Goal: Task Accomplishment & Management: Manage account settings

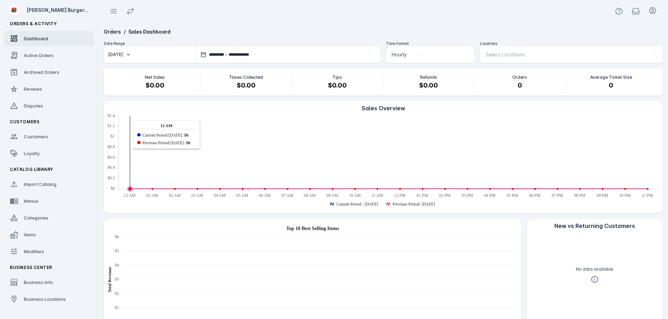
drag, startPoint x: 57, startPoint y: 187, endPoint x: 105, endPoint y: 168, distance: 51.4
click at [56, 187] on link "Import Catalog" at bounding box center [49, 184] width 90 height 15
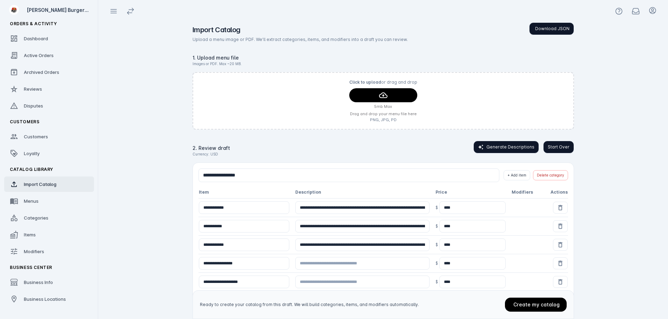
drag, startPoint x: 564, startPoint y: 143, endPoint x: 624, endPoint y: 149, distance: 59.9
click at [624, 149] on app-catalog-import "**********" at bounding box center [383, 188] width 570 height 333
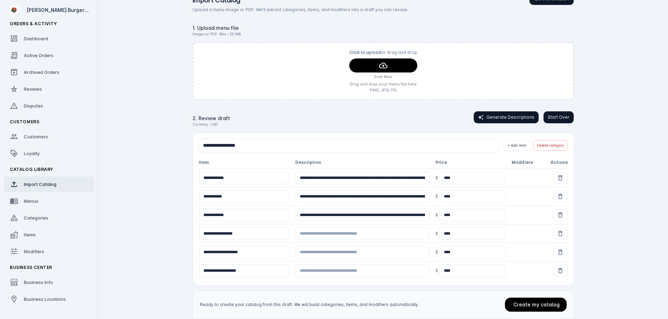
scroll to position [36, 0]
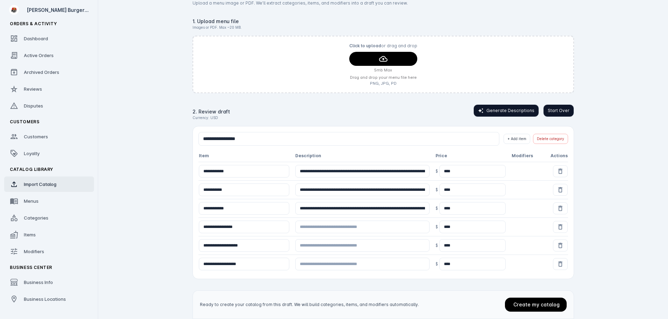
click at [493, 114] on span "Generate Descriptions" at bounding box center [510, 111] width 48 height 6
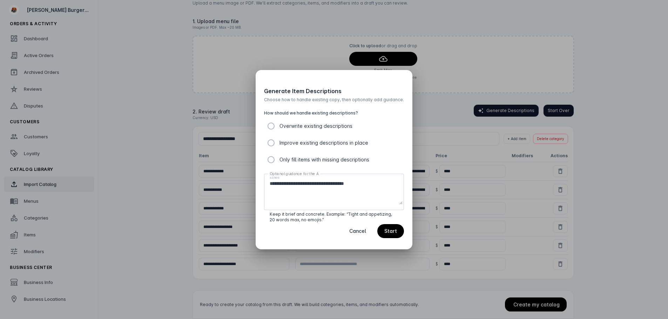
click at [349, 127] on label "Overwrite existing descriptions" at bounding box center [315, 126] width 74 height 8
click at [386, 233] on span "Start" at bounding box center [390, 231] width 13 height 5
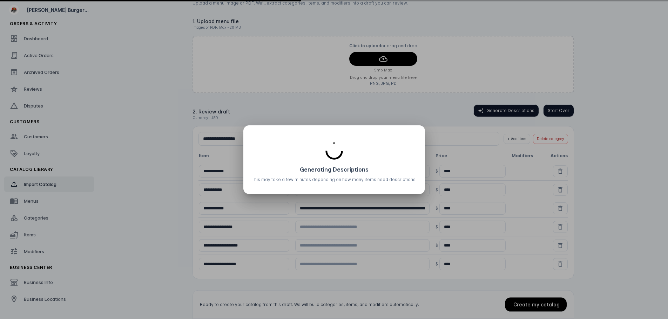
type input "**********"
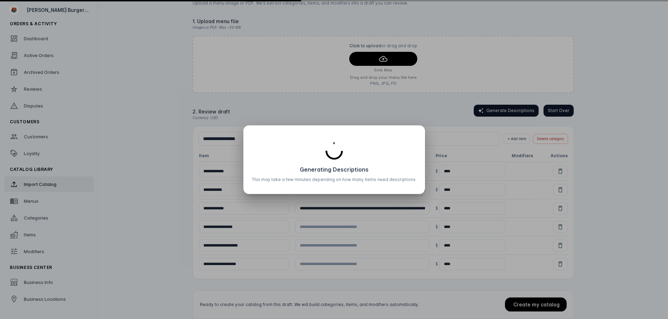
type input "**********"
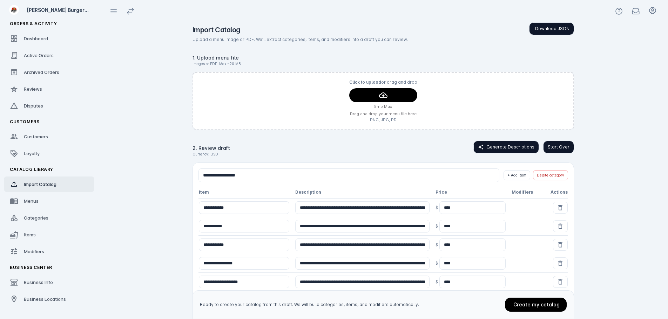
scroll to position [36, 0]
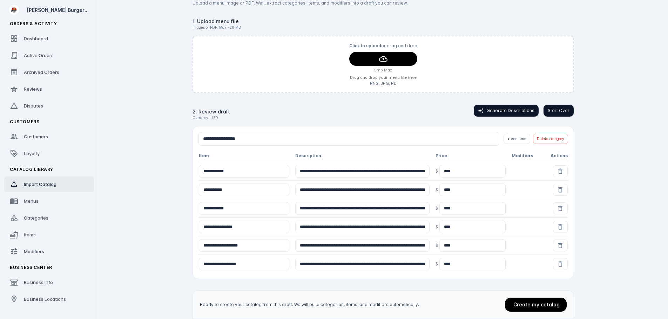
click at [601, 198] on app-catalog-import "**********" at bounding box center [383, 152] width 570 height 333
click at [565, 113] on span "Start Over" at bounding box center [559, 111] width 22 height 6
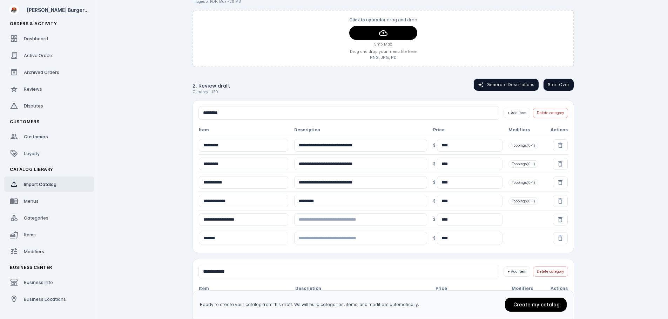
scroll to position [0, 0]
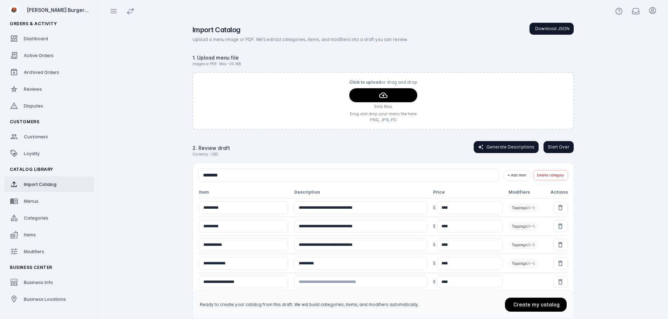
click at [513, 143] on button "Generate Descriptions" at bounding box center [506, 147] width 66 height 13
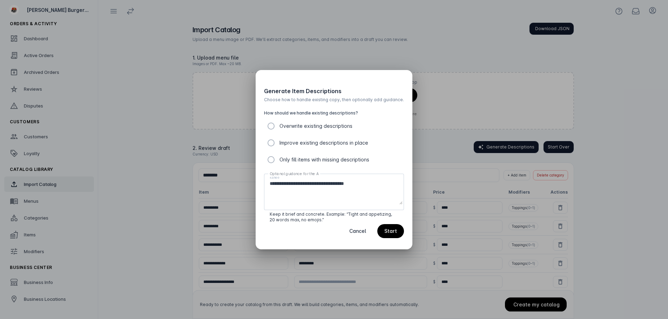
click at [316, 127] on label "Overwrite existing descriptions" at bounding box center [315, 126] width 74 height 8
click at [358, 185] on textarea "**********" at bounding box center [336, 192] width 133 height 25
drag, startPoint x: 379, startPoint y: 183, endPoint x: 248, endPoint y: 174, distance: 131.4
click at [249, 174] on div "**********" at bounding box center [334, 159] width 668 height 319
type textarea "**********"
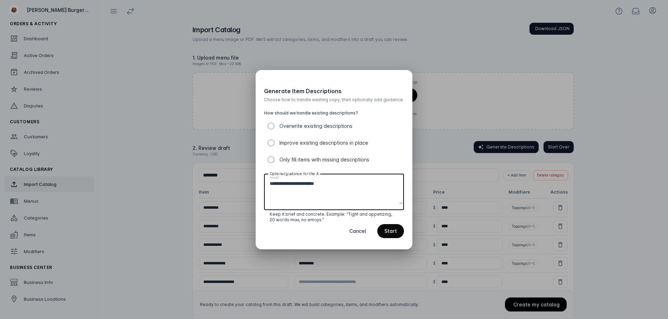
click at [393, 229] on span "Start" at bounding box center [390, 231] width 13 height 5
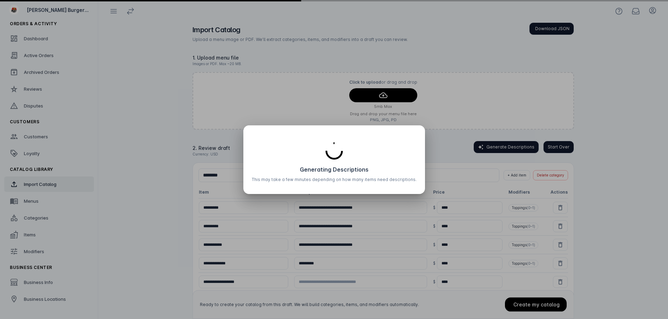
type input "**********"
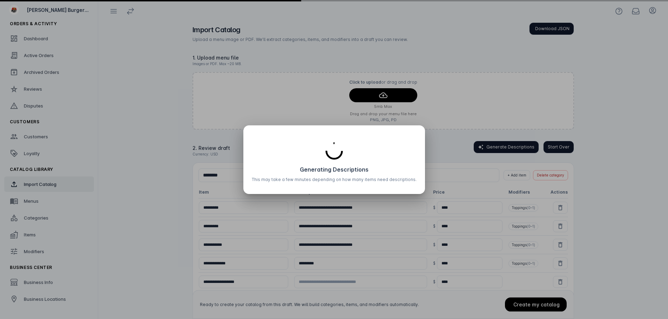
type input "**********"
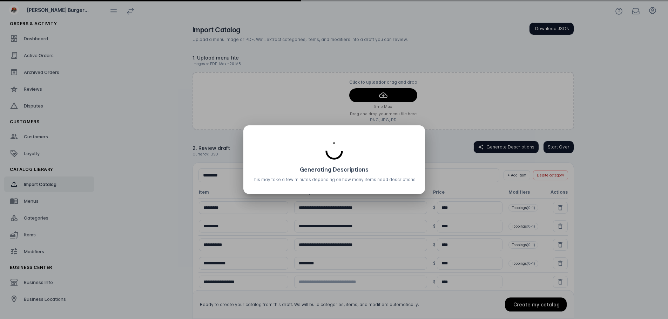
type input "**********"
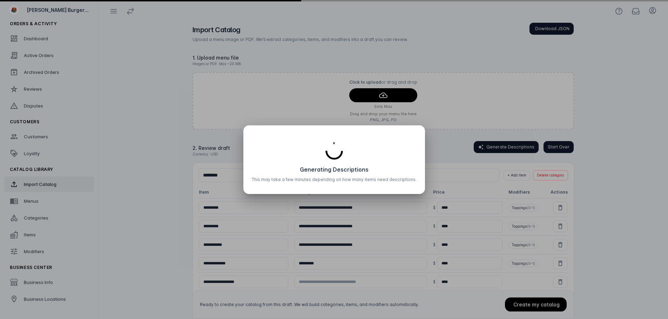
type input "**********"
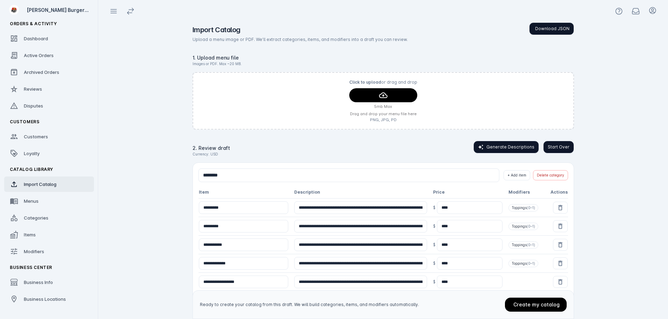
click at [339, 209] on input "**********" at bounding box center [360, 208] width 133 height 13
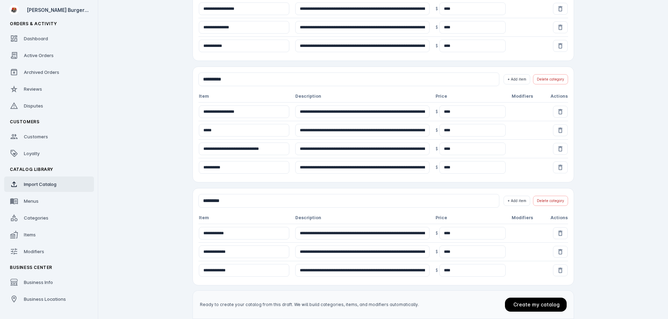
scroll to position [486, 0]
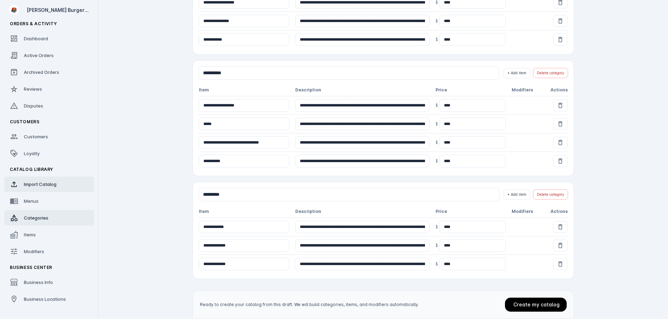
click at [41, 222] on link "Categories" at bounding box center [49, 217] width 90 height 15
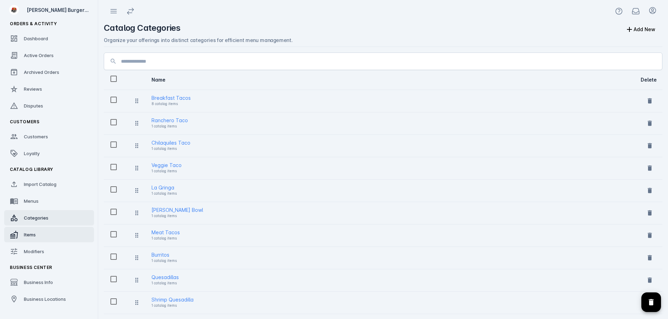
click at [35, 230] on link "Items" at bounding box center [49, 234] width 90 height 15
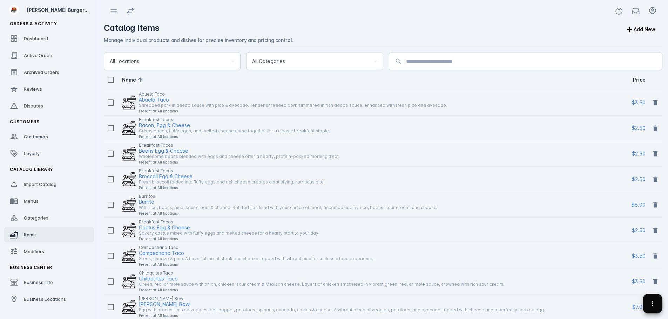
click at [655, 300] on span at bounding box center [652, 304] width 17 height 17
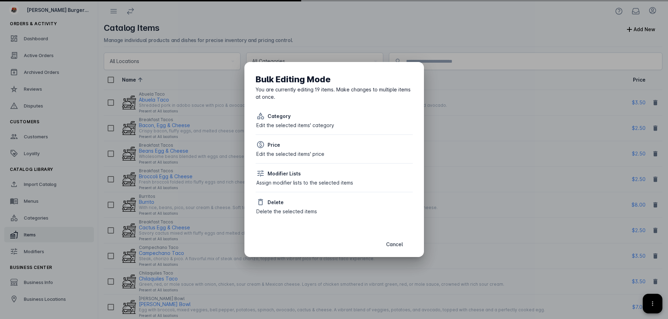
click at [281, 204] on div "Delete" at bounding box center [276, 202] width 16 height 7
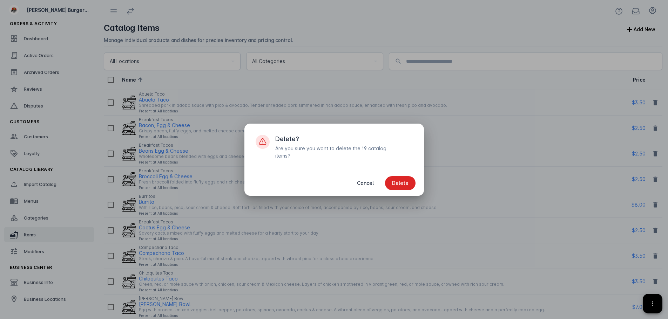
click at [423, 176] on div "Cancel Delete" at bounding box center [334, 183] width 180 height 25
click at [407, 181] on span "Delete" at bounding box center [400, 183] width 16 height 5
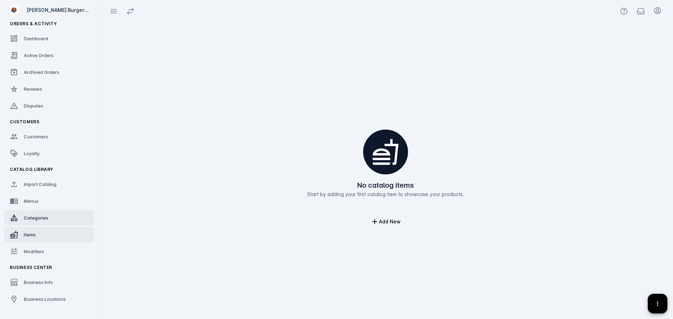
click at [45, 214] on link "Categories" at bounding box center [49, 217] width 90 height 15
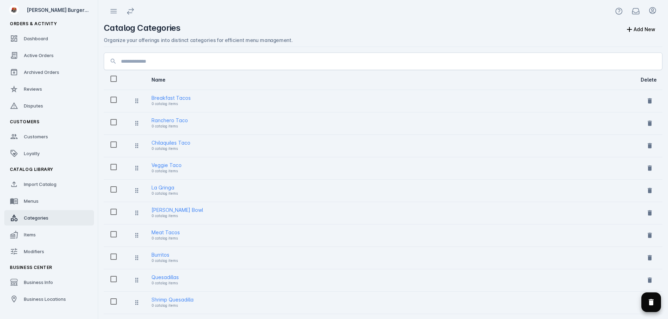
click at [647, 301] on icon "Delete selected categories" at bounding box center [651, 302] width 8 height 8
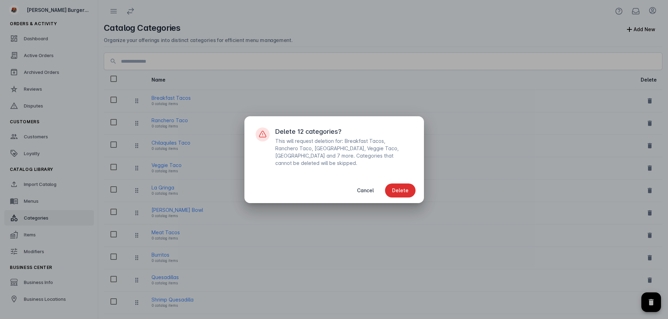
click at [394, 189] on span "Delete" at bounding box center [400, 190] width 16 height 5
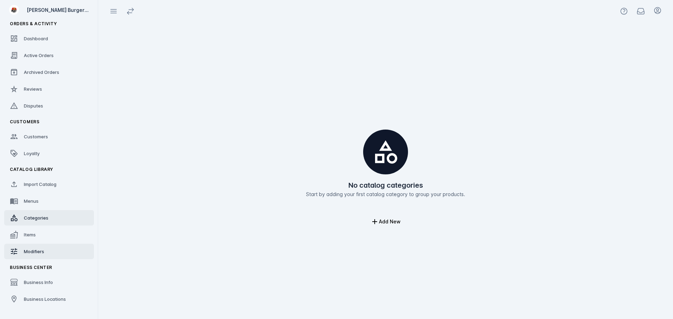
click at [29, 250] on span "Modifiers" at bounding box center [34, 252] width 20 height 6
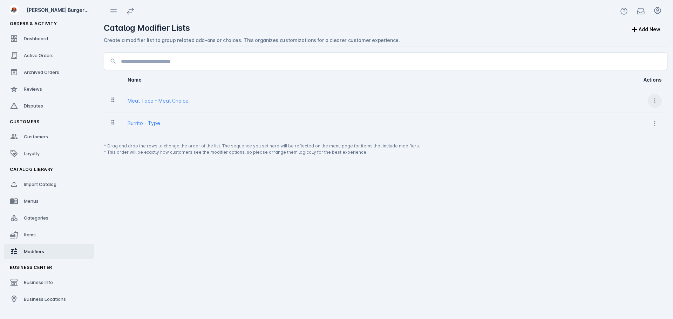
click at [654, 102] on icon at bounding box center [655, 100] width 7 height 7
click at [630, 139] on span "Delete" at bounding box center [638, 136] width 16 height 8
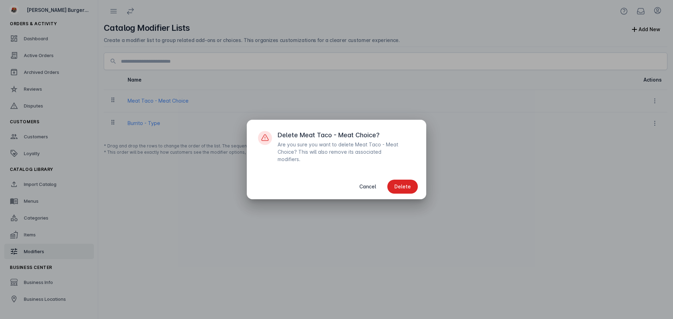
drag, startPoint x: 391, startPoint y: 189, endPoint x: 524, endPoint y: 156, distance: 137.3
click at [392, 188] on span "button" at bounding box center [402, 186] width 31 height 17
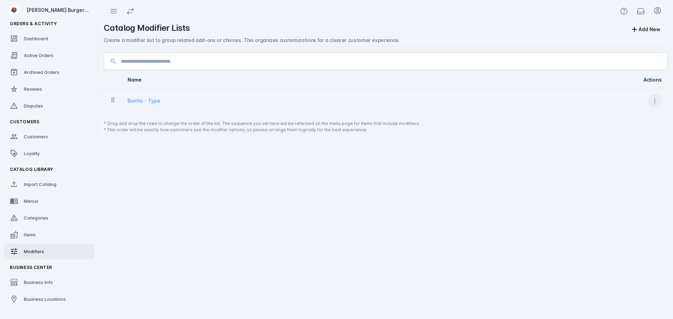
click at [650, 103] on span at bounding box center [655, 101] width 17 height 17
click at [630, 137] on span "Delete" at bounding box center [638, 136] width 16 height 8
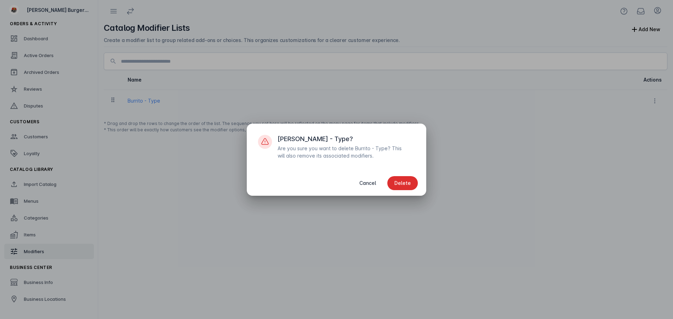
drag, startPoint x: 402, startPoint y: 186, endPoint x: 192, endPoint y: 158, distance: 211.9
click at [401, 185] on span "Delete" at bounding box center [402, 183] width 16 height 5
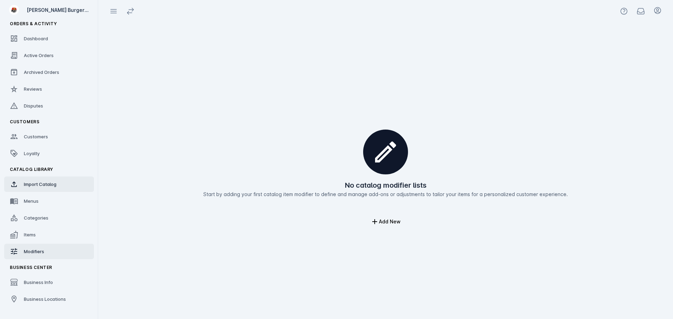
click at [26, 183] on span "Import Catalog" at bounding box center [40, 185] width 33 height 6
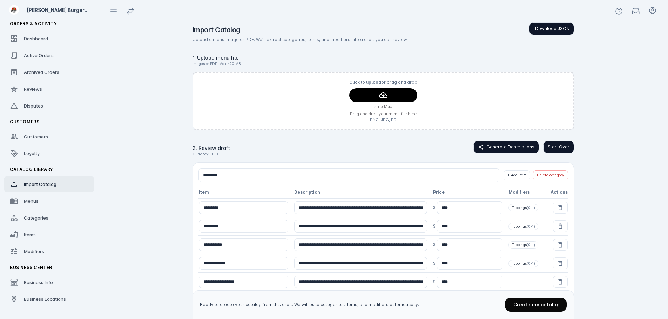
click at [534, 304] on span "Create my catalog" at bounding box center [536, 305] width 46 height 6
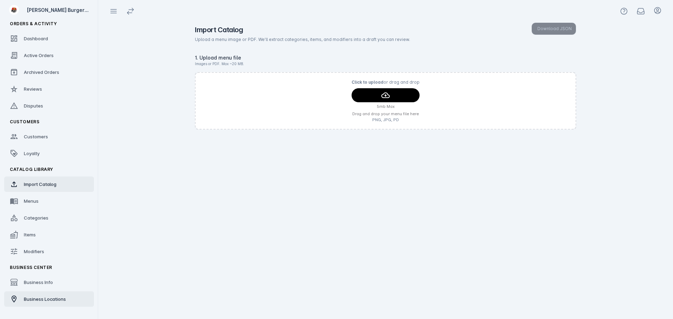
drag, startPoint x: 45, startPoint y: 302, endPoint x: 94, endPoint y: 288, distance: 51.7
click at [45, 302] on span "Business Locations" at bounding box center [45, 300] width 42 height 6
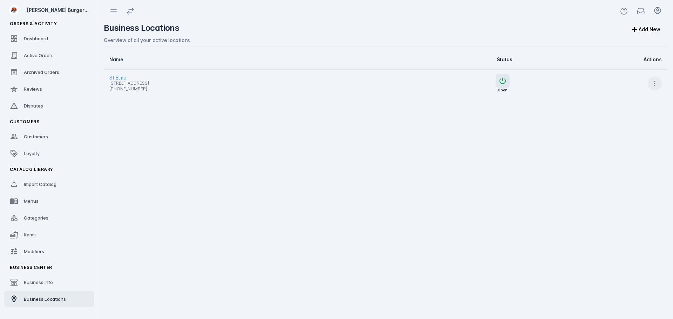
click at [657, 85] on icon at bounding box center [655, 83] width 7 height 7
click at [635, 102] on span "Launch" at bounding box center [638, 101] width 17 height 8
click at [33, 151] on span "Loyalty" at bounding box center [32, 154] width 16 height 6
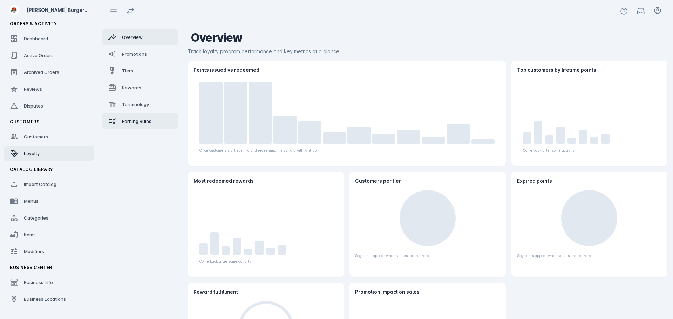
click at [149, 117] on link "Earning Rules" at bounding box center [139, 121] width 75 height 15
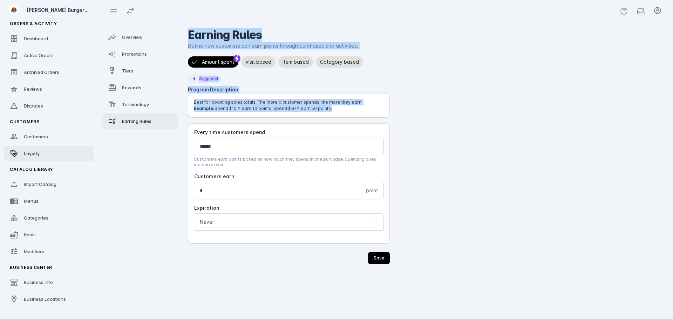
drag, startPoint x: 226, startPoint y: 151, endPoint x: 171, endPoint y: 150, distance: 55.1
click at [171, 150] on mat-drawer-container "Overview Promotions Tiers Rewards Terminology Earning Rules Earning Rules Defin…" at bounding box center [385, 170] width 575 height 297
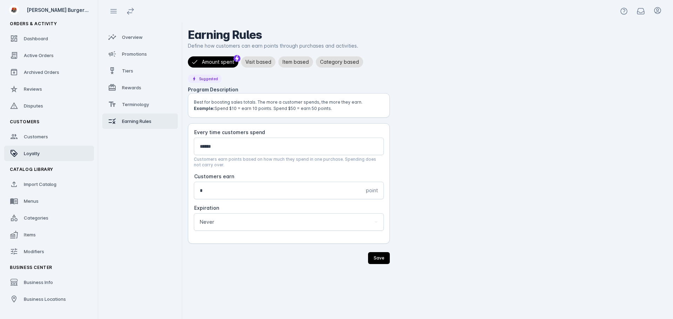
click at [226, 147] on input "******" at bounding box center [289, 146] width 178 height 8
type input "******"
click at [380, 257] on button "Save" at bounding box center [379, 258] width 22 height 12
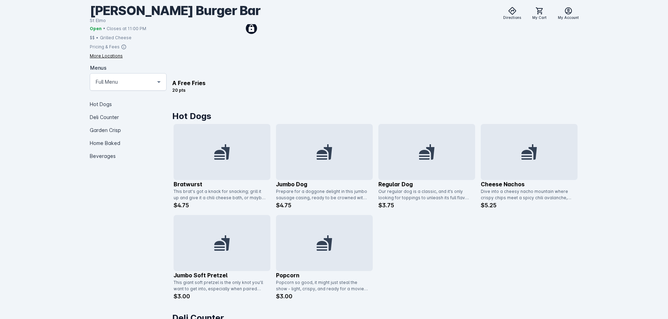
scroll to position [210, 0]
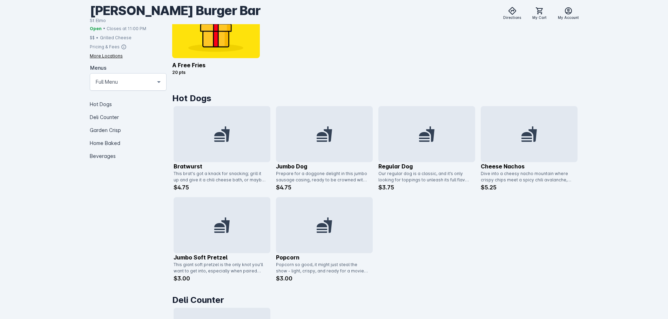
click at [429, 136] on icon at bounding box center [426, 134] width 17 height 17
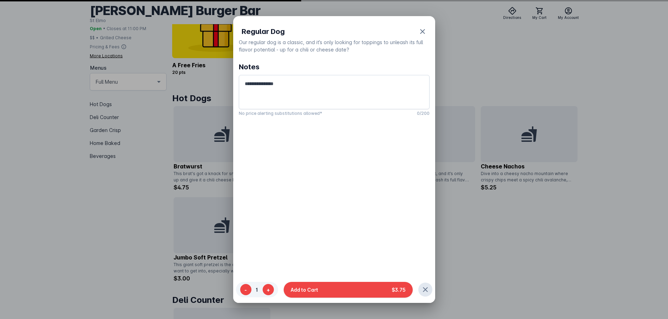
scroll to position [0, 0]
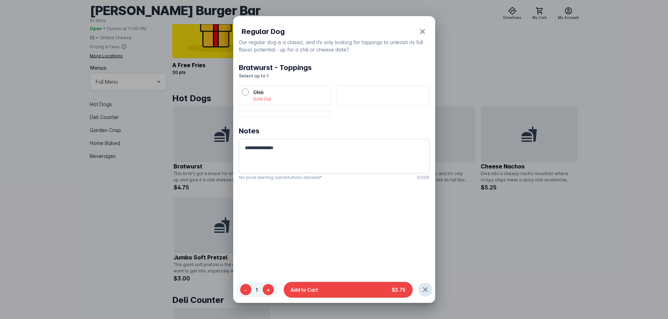
click at [544, 245] on div at bounding box center [334, 159] width 668 height 319
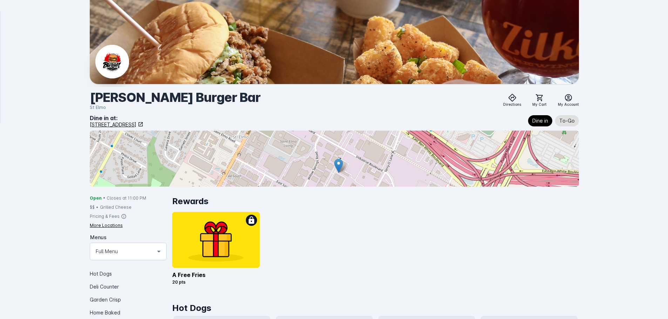
scroll to position [210, 0]
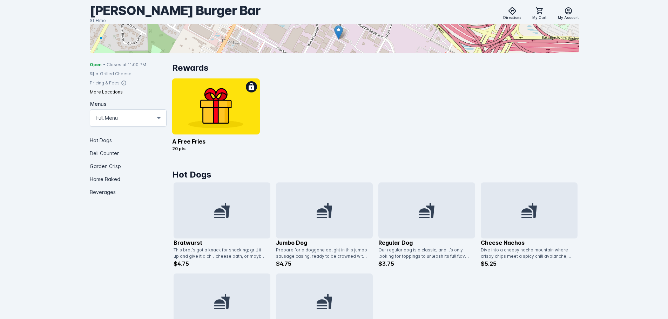
scroll to position [175, 0]
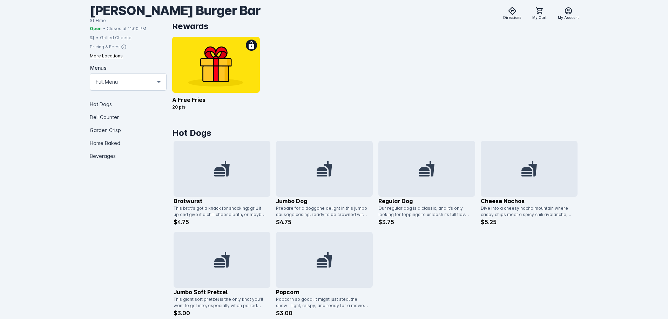
click at [328, 170] on icon at bounding box center [324, 169] width 17 height 17
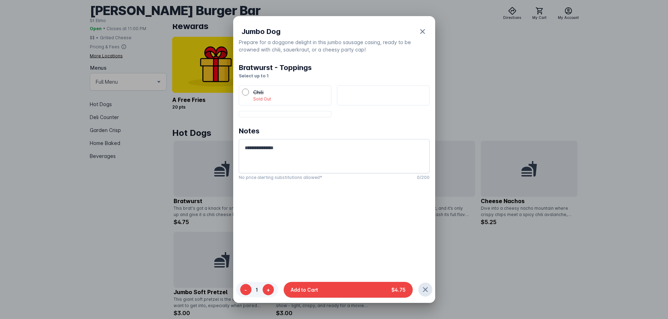
drag, startPoint x: 473, startPoint y: 269, endPoint x: 460, endPoint y: 214, distance: 56.6
click at [473, 268] on div at bounding box center [334, 159] width 668 height 319
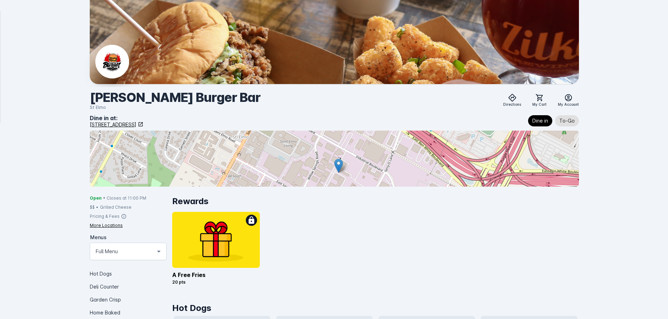
scroll to position [175, 0]
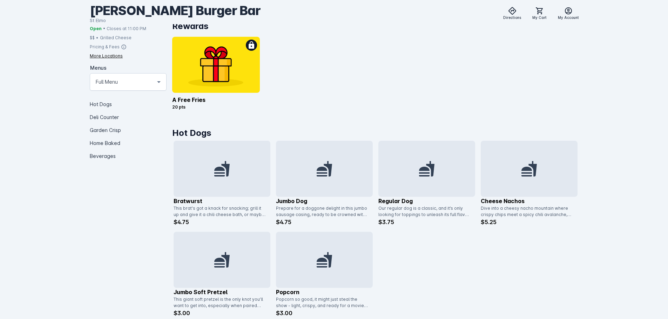
click at [433, 161] on icon at bounding box center [426, 169] width 17 height 17
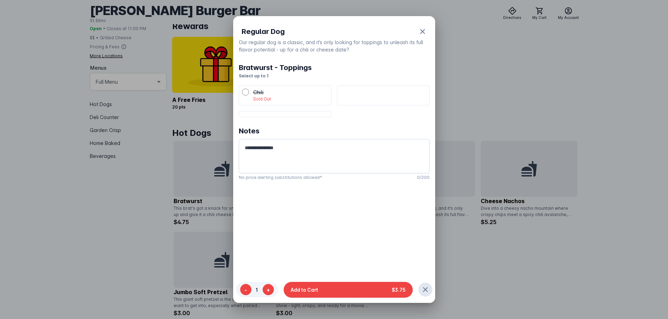
click at [467, 87] on div at bounding box center [334, 159] width 668 height 319
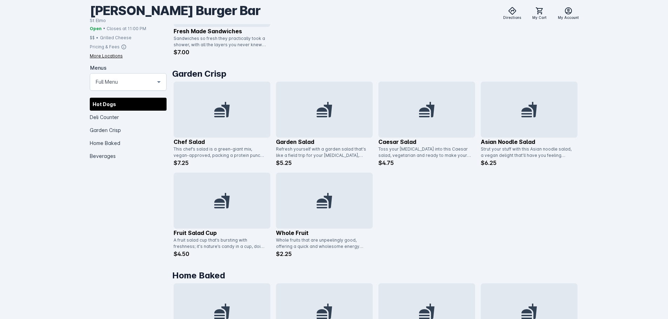
scroll to position [561, 0]
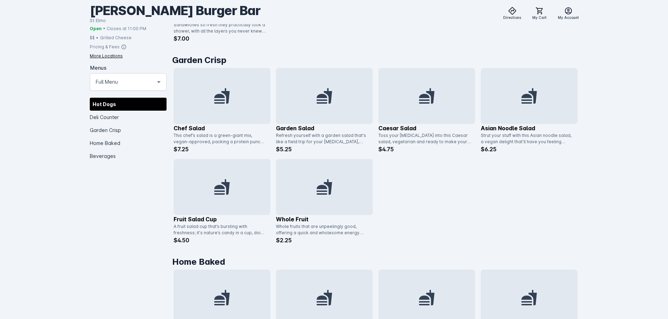
click at [331, 93] on icon at bounding box center [324, 95] width 15 height 15
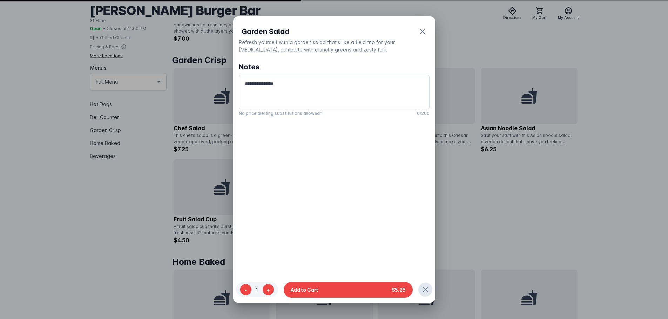
scroll to position [0, 0]
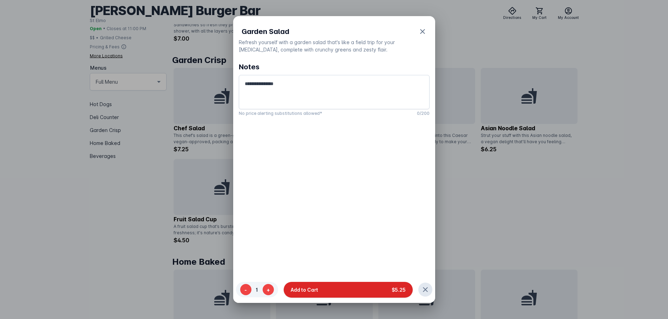
click at [332, 289] on button "Add to Cart $5.25" at bounding box center [348, 290] width 129 height 16
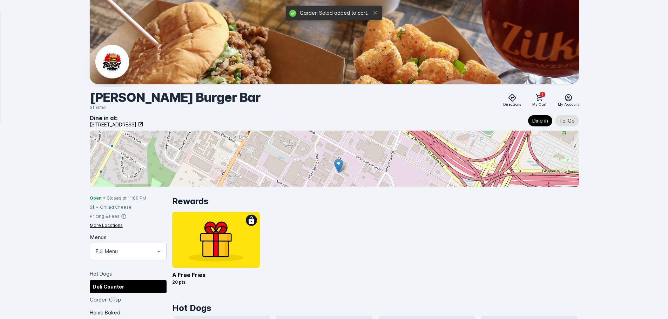
scroll to position [561, 0]
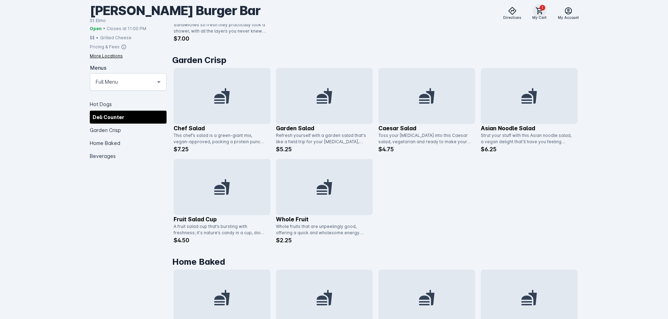
click at [541, 16] on span at bounding box center [539, 10] width 17 height 17
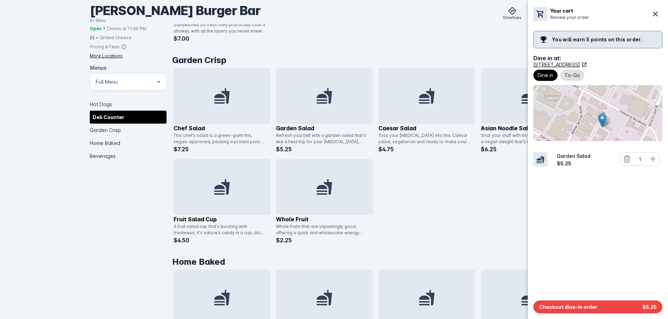
click at [468, 238] on div at bounding box center [334, 159] width 668 height 319
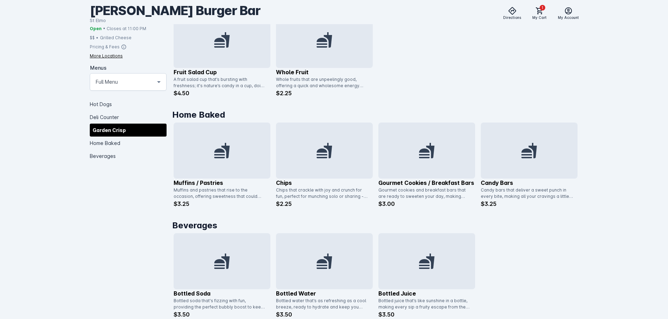
scroll to position [736, 0]
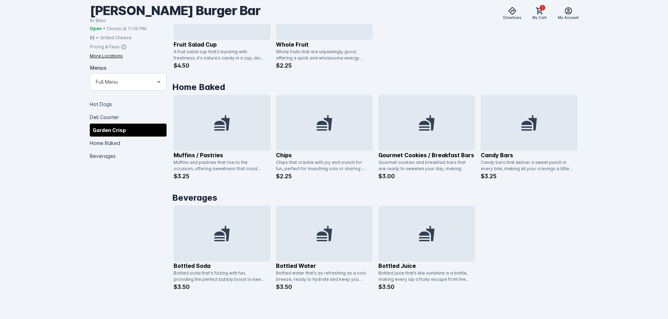
click at [305, 237] on div at bounding box center [324, 234] width 97 height 56
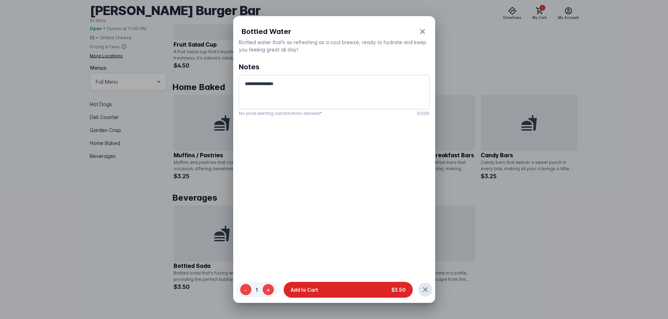
click at [362, 289] on button "Add to Cart $3.50" at bounding box center [348, 290] width 129 height 16
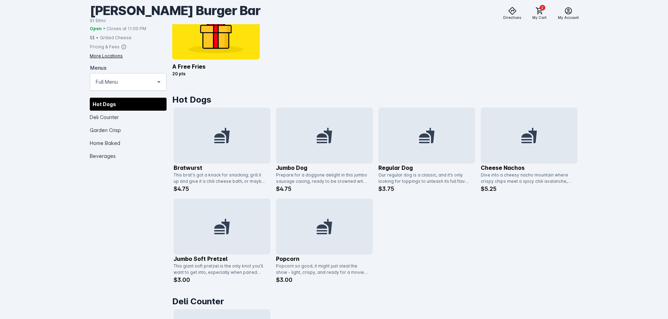
scroll to position [175, 0]
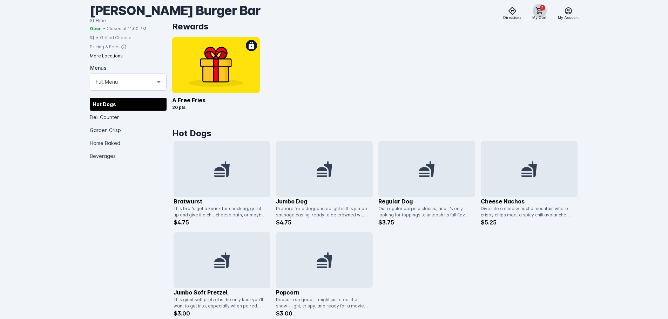
click at [539, 14] on icon at bounding box center [539, 10] width 7 height 7
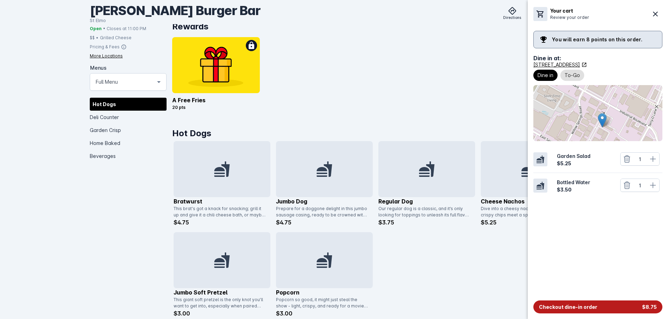
click at [579, 306] on span "Checkout dine-in order" at bounding box center [568, 307] width 58 height 7
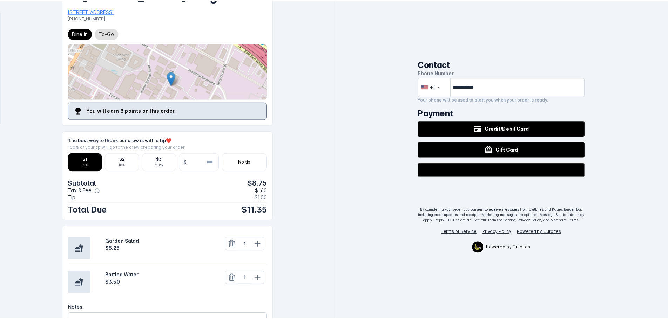
scroll to position [28, 0]
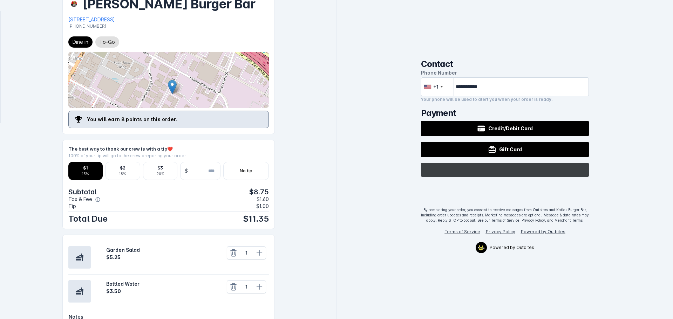
click at [498, 169] on line "Buy with GPay" at bounding box center [498, 170] width 0 height 7
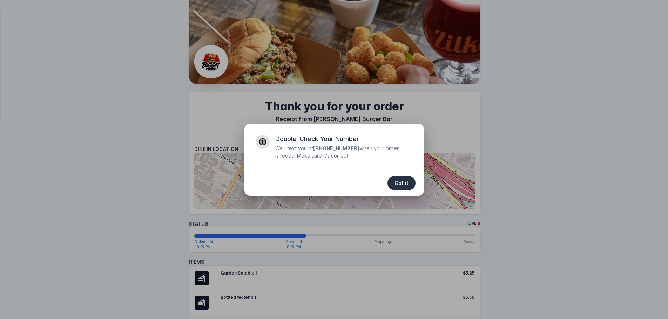
click at [399, 182] on span "Got it" at bounding box center [401, 183] width 14 height 5
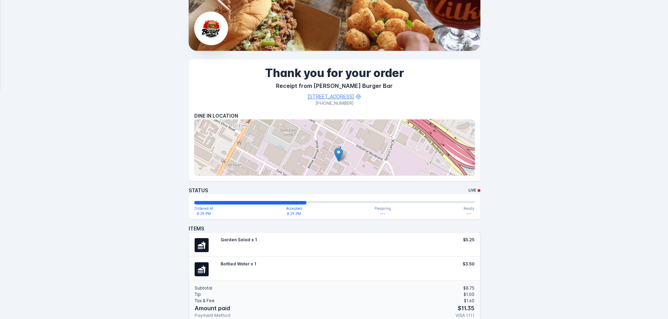
scroll to position [35, 0]
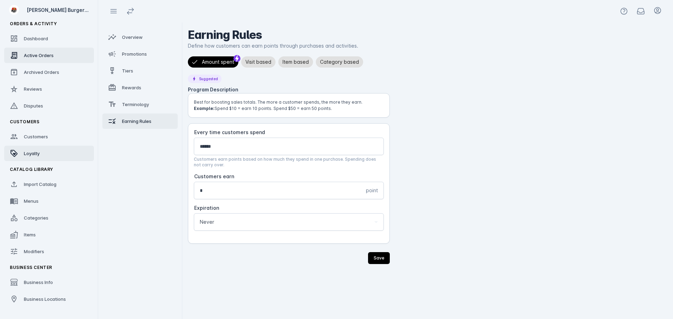
click at [45, 57] on span "Active Orders" at bounding box center [39, 56] width 30 height 6
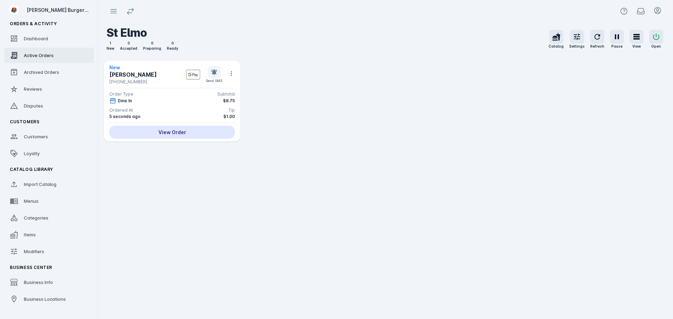
click at [200, 133] on div "View Order" at bounding box center [172, 132] width 126 height 13
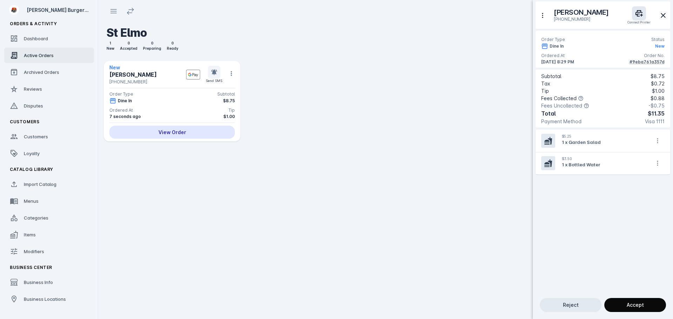
click at [628, 304] on span "Accept" at bounding box center [635, 305] width 17 height 5
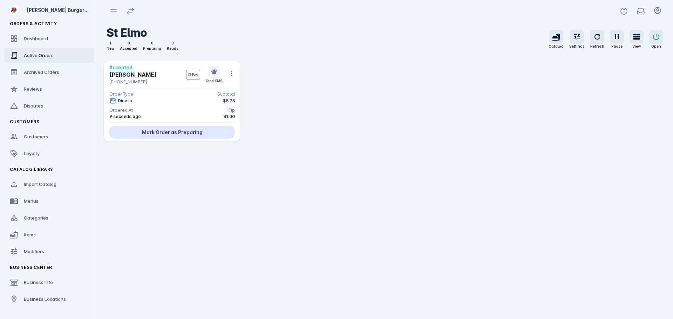
click at [198, 113] on div "Ordered At Tip" at bounding box center [172, 110] width 126 height 6
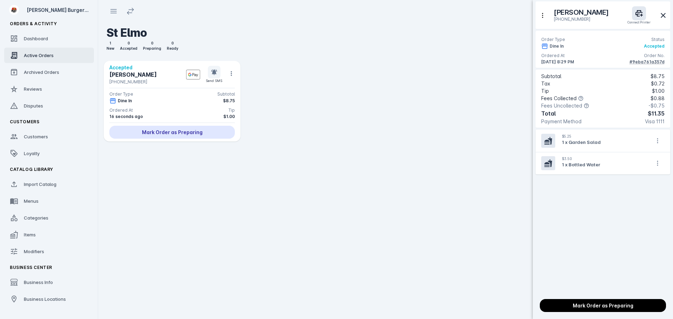
click at [211, 134] on div at bounding box center [336, 159] width 673 height 319
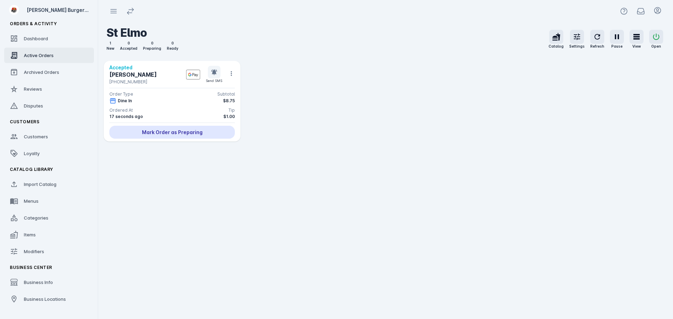
click at [163, 130] on div "Mark Order as Preparing" at bounding box center [172, 132] width 126 height 13
click at [162, 133] on div "Mark Ready for Pick Up" at bounding box center [172, 132] width 126 height 13
click at [171, 126] on div "Mark Picked Up" at bounding box center [172, 132] width 126 height 13
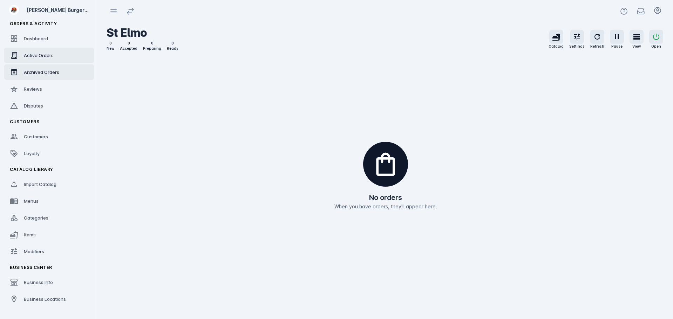
click at [51, 79] on link "Archived Orders" at bounding box center [49, 72] width 90 height 15
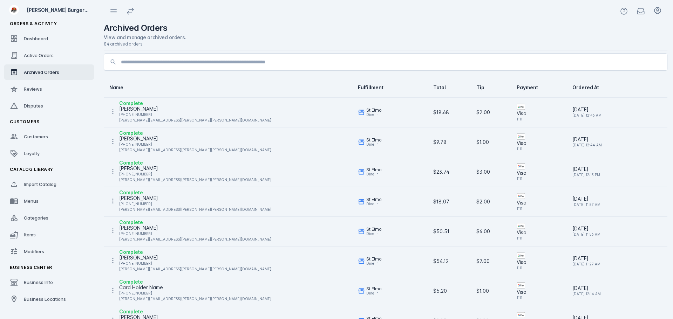
click at [51, 64] on fuse-vertical-navigation-group-item "Orders & Activity Dashboard Active Orders Archived Orders Reviews Disputes" at bounding box center [49, 66] width 98 height 98
click at [53, 56] on span "Active Orders" at bounding box center [39, 56] width 30 height 6
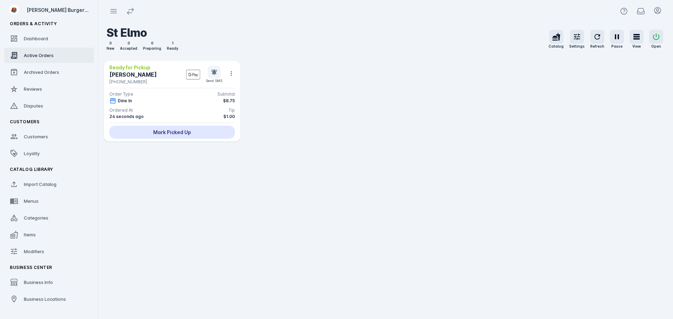
click at [180, 131] on div "Mark Picked Up" at bounding box center [172, 132] width 126 height 13
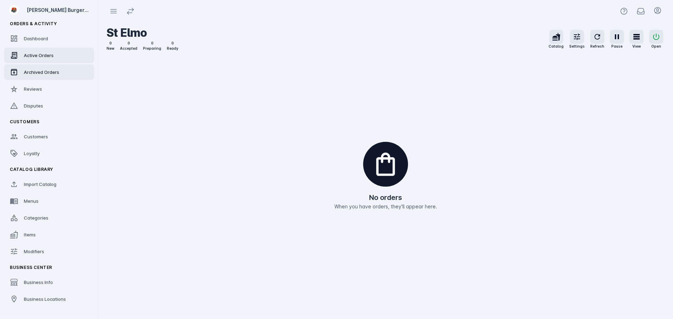
click at [50, 76] on link "Archived Orders" at bounding box center [49, 72] width 90 height 15
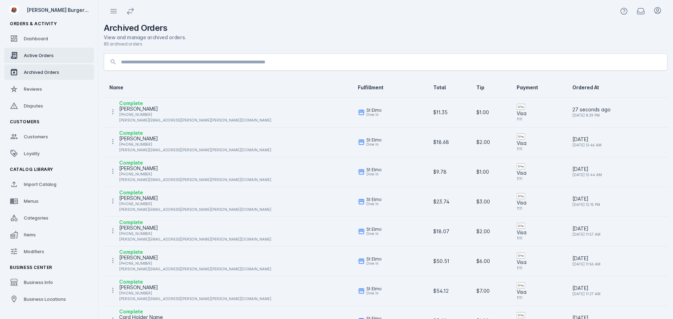
click at [52, 56] on span "Active Orders" at bounding box center [39, 56] width 30 height 6
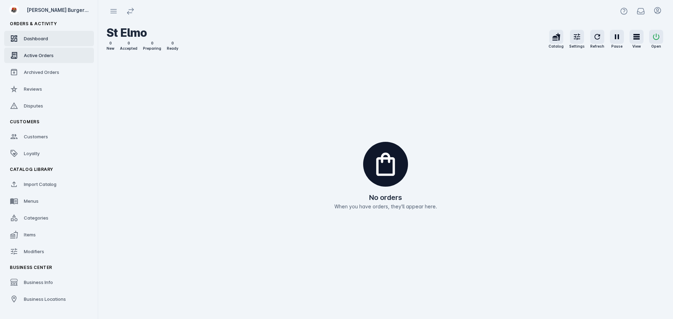
click at [52, 34] on link "Dashboard" at bounding box center [49, 38] width 90 height 15
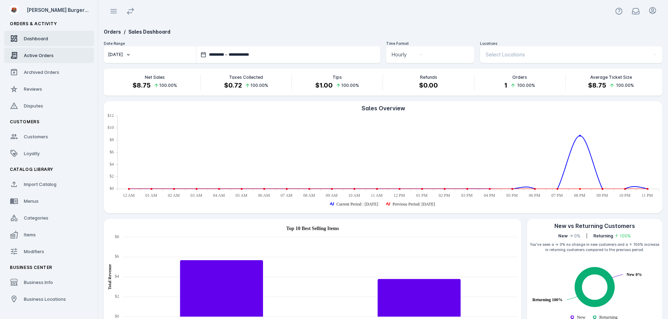
click at [38, 55] on span "Active Orders" at bounding box center [39, 56] width 30 height 6
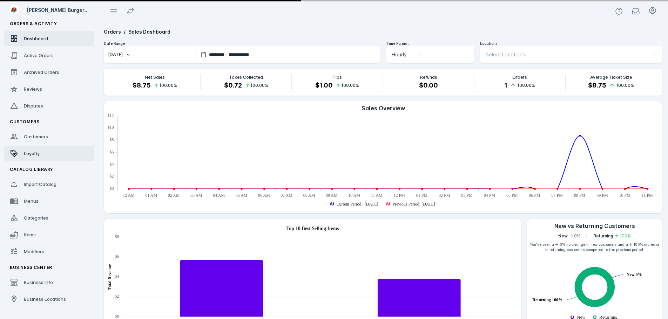
click at [32, 153] on span "Loyalty" at bounding box center [32, 154] width 16 height 6
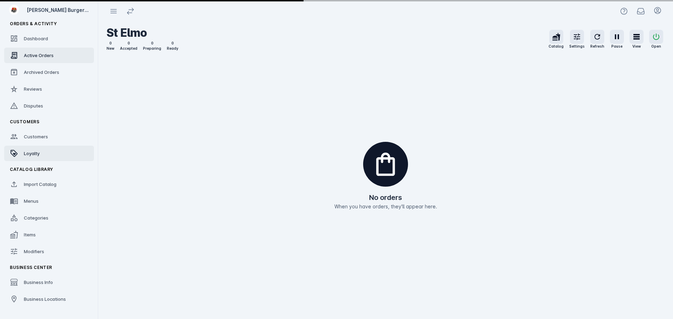
click at [42, 151] on link "Loyalty" at bounding box center [49, 153] width 90 height 15
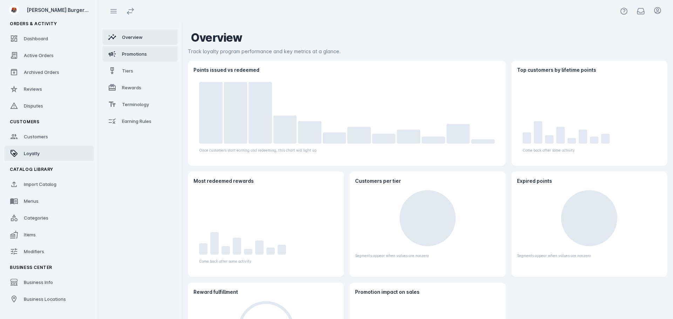
click at [128, 60] on link "Promotions" at bounding box center [139, 53] width 75 height 15
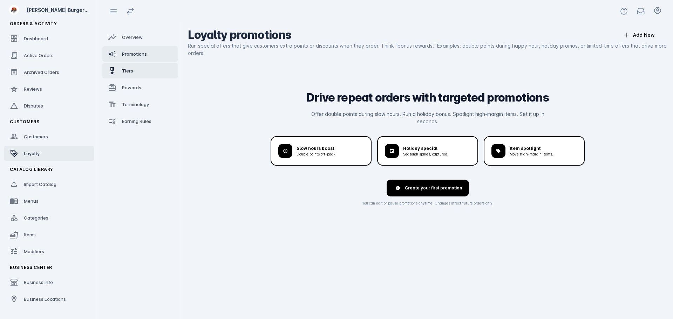
click at [127, 67] on link "Tiers" at bounding box center [139, 70] width 75 height 15
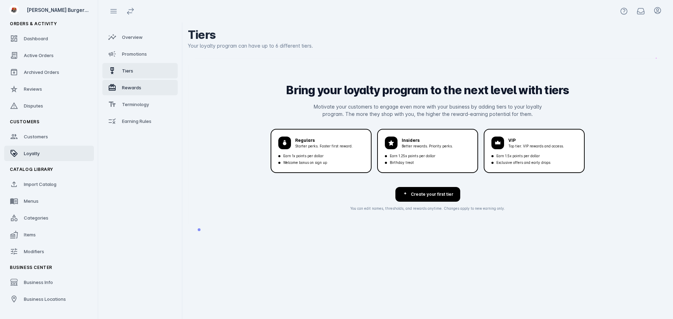
click at [127, 88] on span "Rewards" at bounding box center [131, 88] width 19 height 6
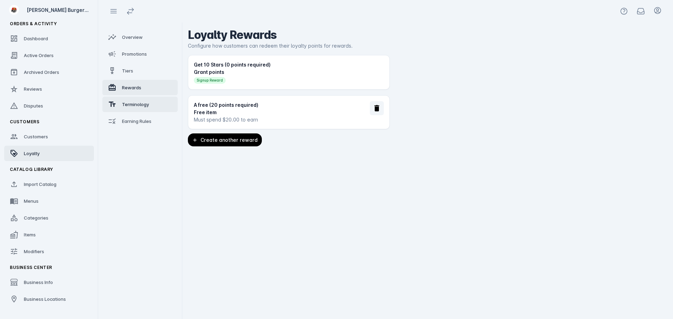
click at [130, 106] on span "Terminology" at bounding box center [135, 105] width 27 height 6
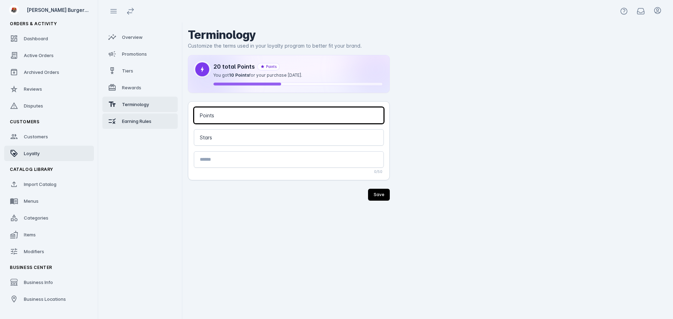
click at [130, 122] on span "Earning Rules" at bounding box center [136, 122] width 29 height 6
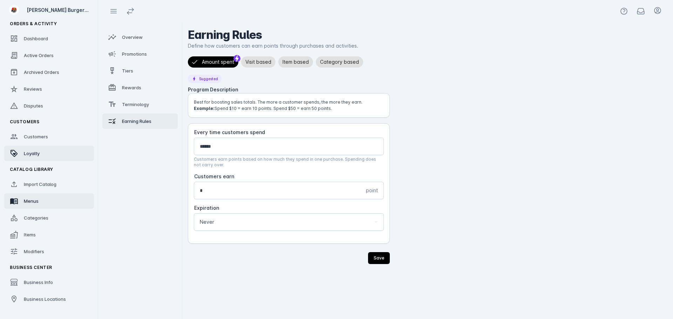
click at [31, 200] on span "Menus" at bounding box center [31, 201] width 15 height 6
